Goal: Share content

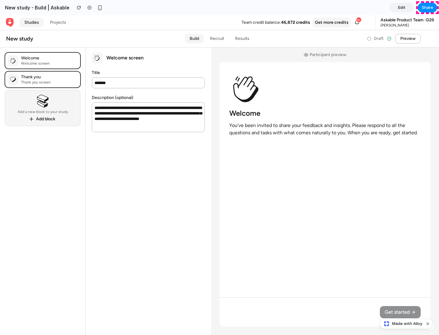
click at [428, 8] on span "Share" at bounding box center [428, 8] width 12 height 6
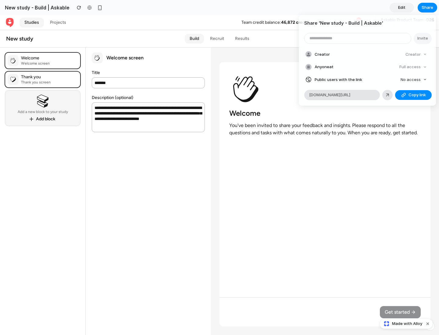
click at [414, 95] on span "Copy link" at bounding box center [417, 95] width 17 height 6
click at [407, 324] on div "Share ' New study - Build | Askable ' Invite Creator Creator Anyone at Full acc…" at bounding box center [219, 167] width 439 height 335
